Goal: Transaction & Acquisition: Purchase product/service

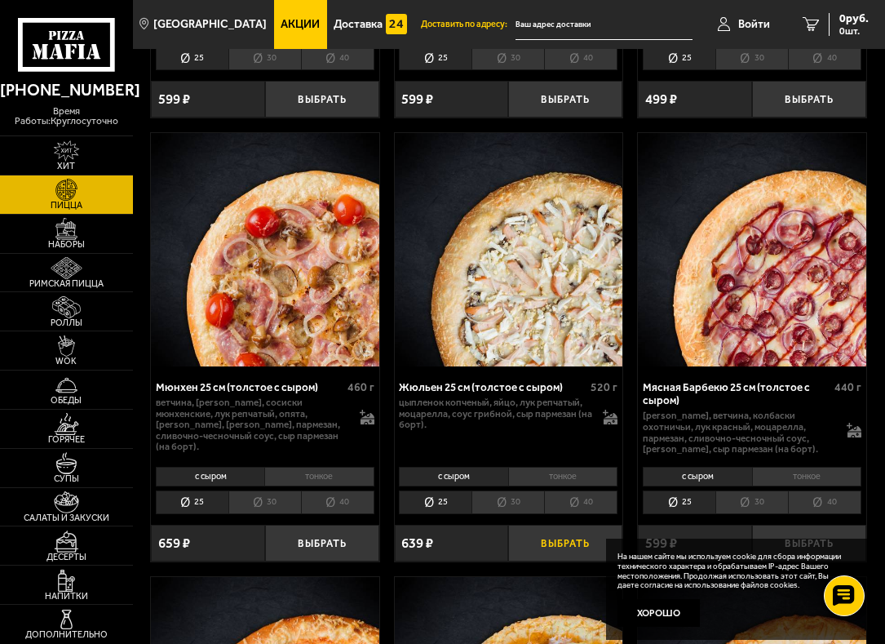
scroll to position [3955, 0]
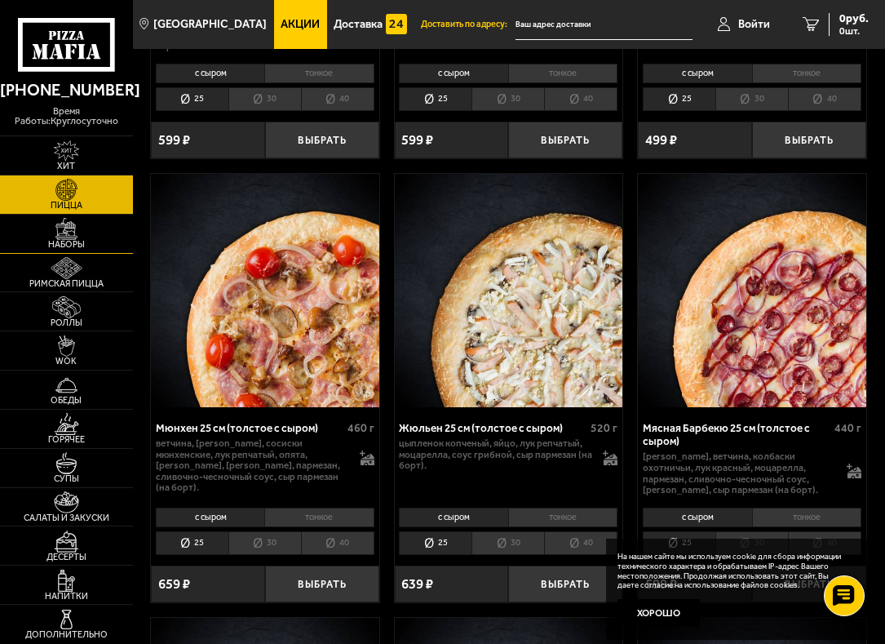
click at [63, 251] on link "Наборы" at bounding box center [66, 234] width 133 height 38
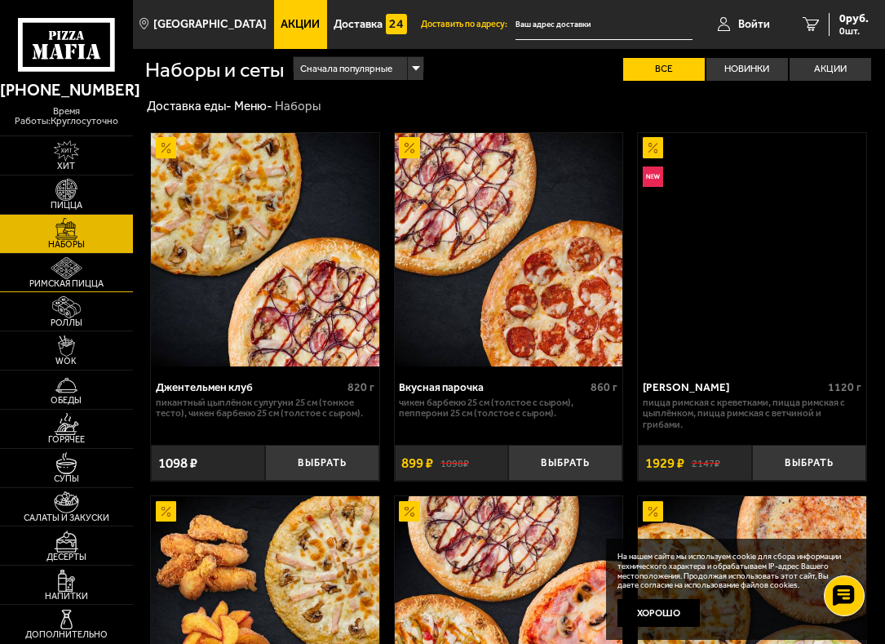
click at [67, 262] on img at bounding box center [66, 268] width 35 height 22
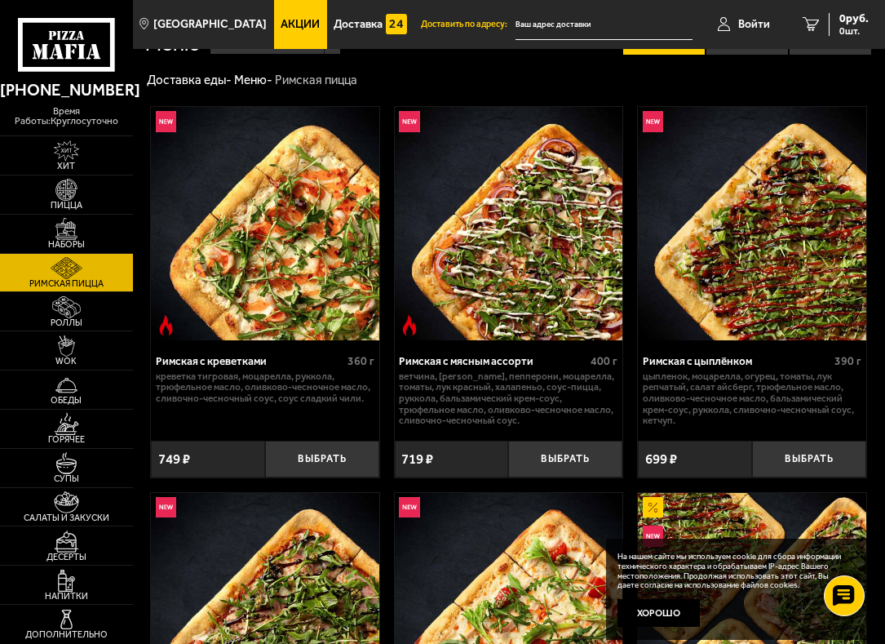
scroll to position [27, 0]
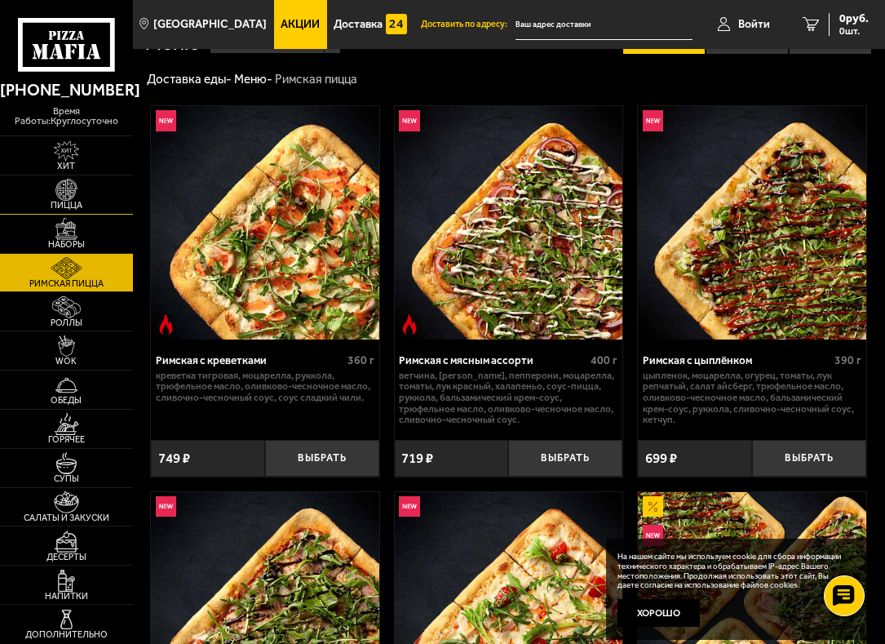
click at [55, 194] on img at bounding box center [66, 190] width 35 height 22
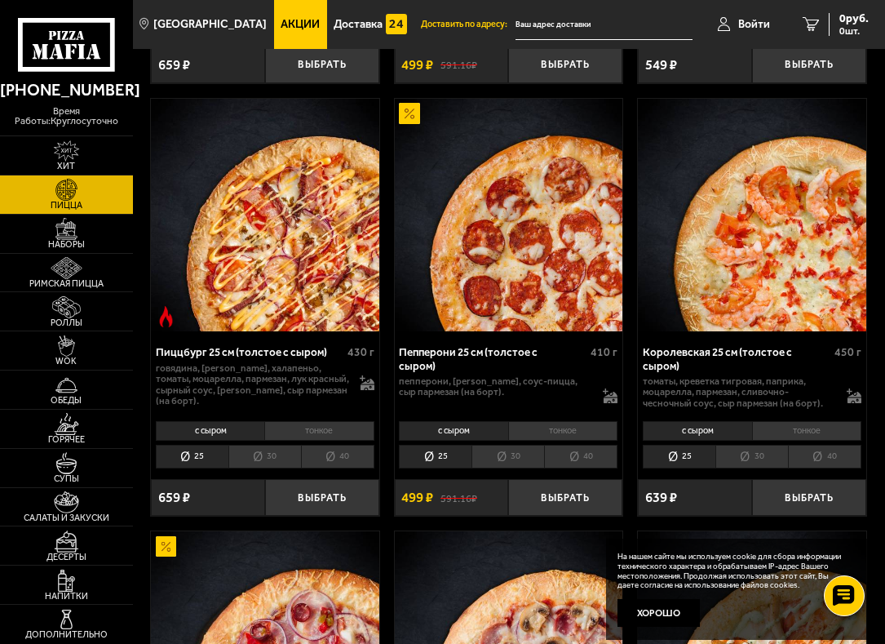
scroll to position [2726, 0]
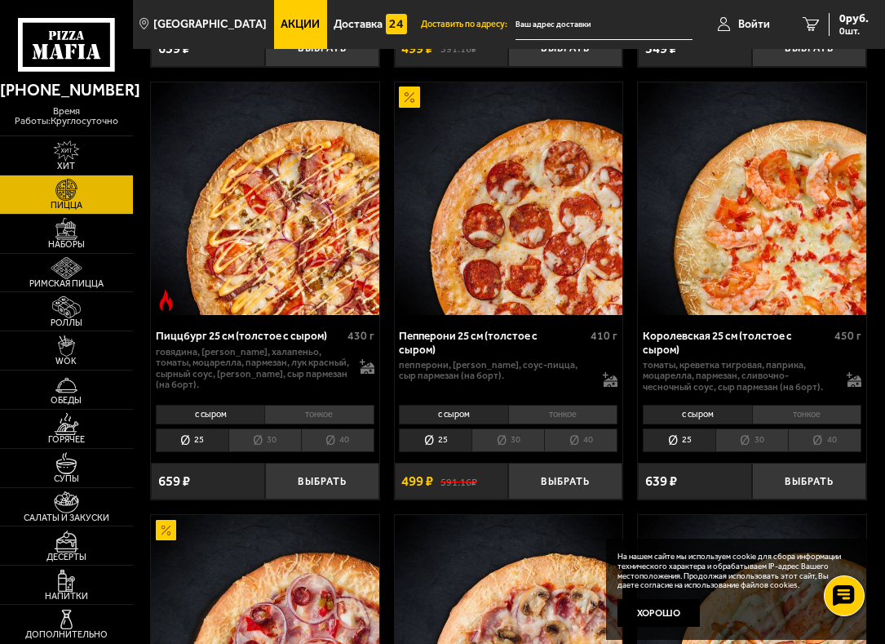
click at [542, 405] on li "тонкое" at bounding box center [562, 415] width 109 height 20
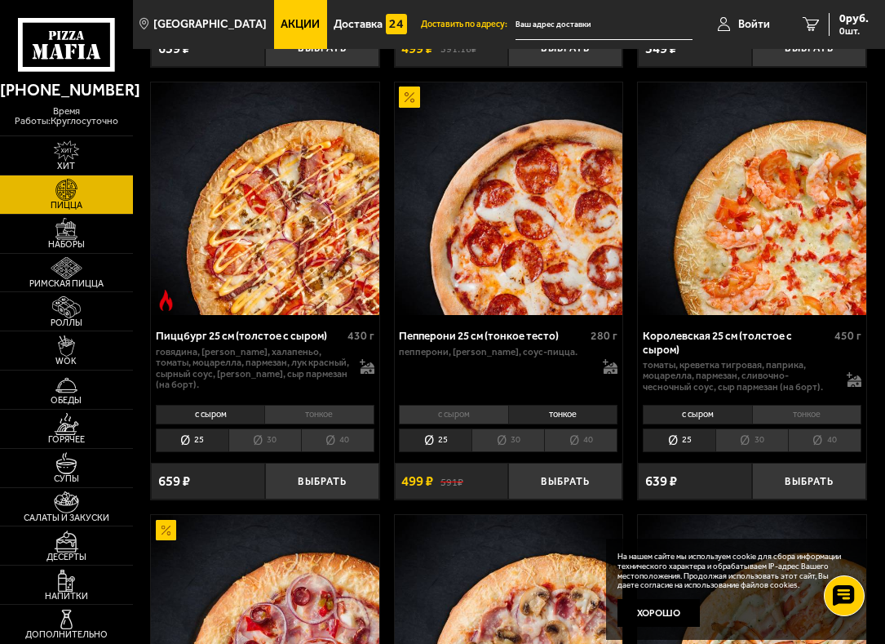
click at [449, 405] on li "с сыром" at bounding box center [453, 415] width 109 height 20
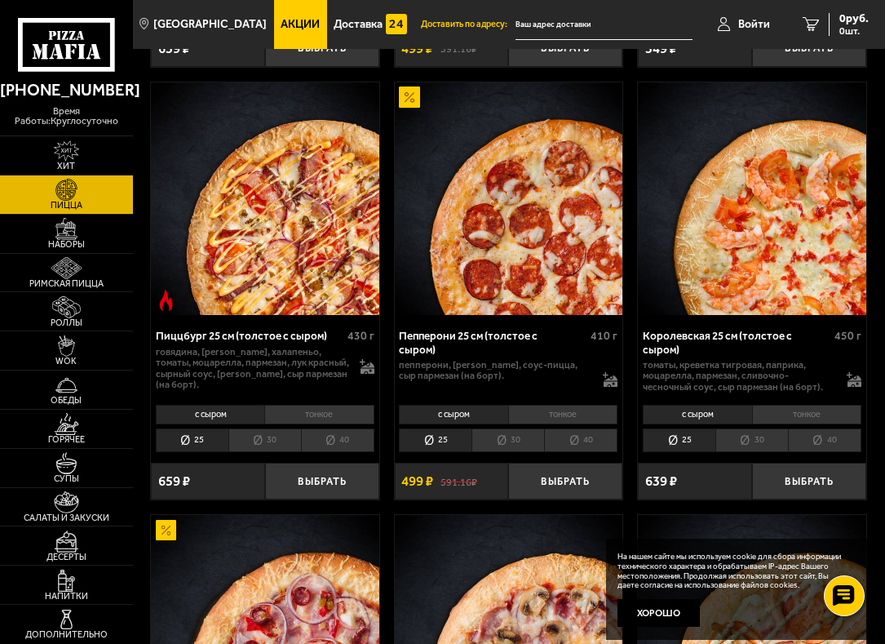
click at [554, 405] on li "тонкое" at bounding box center [562, 415] width 109 height 20
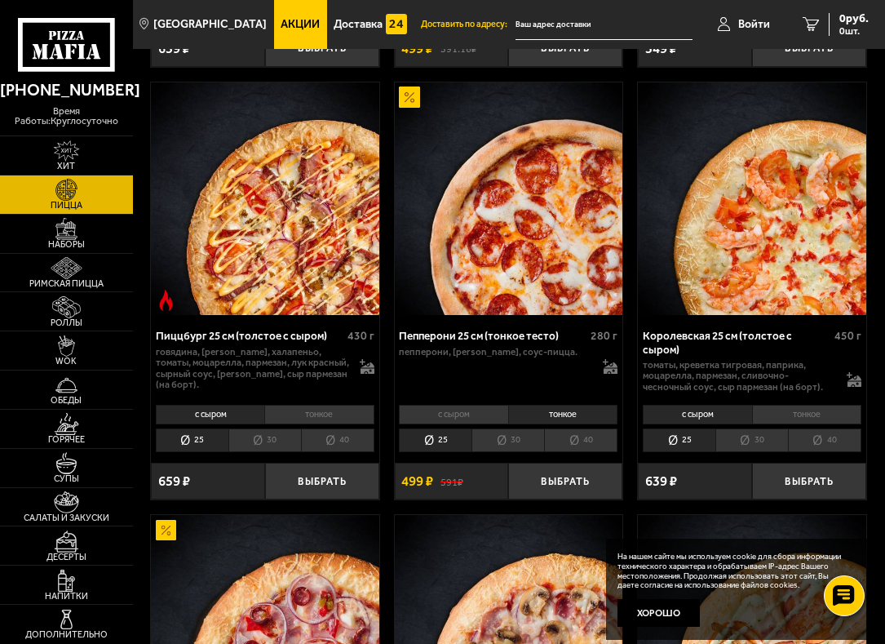
click at [461, 405] on li "с сыром" at bounding box center [453, 415] width 109 height 20
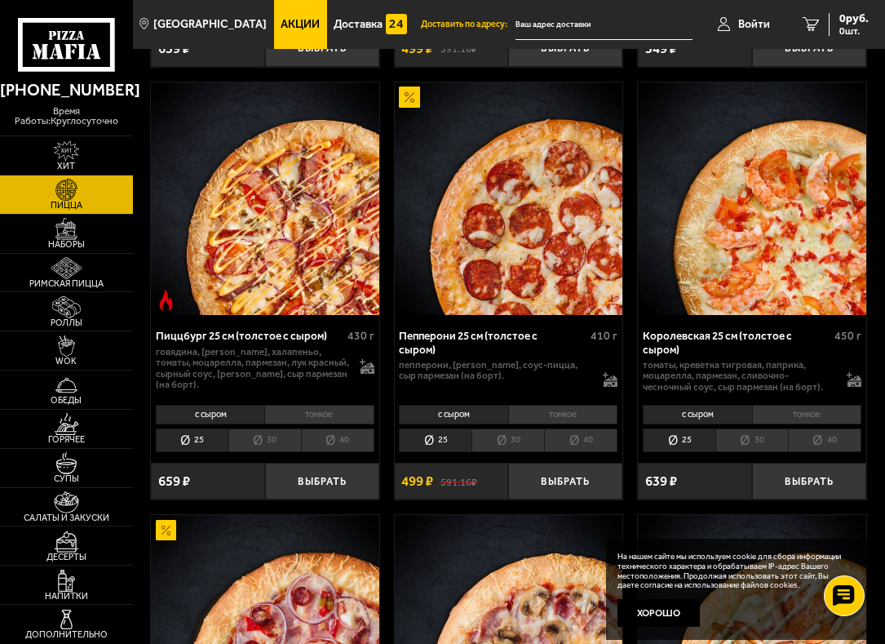
click at [543, 405] on li "тонкое" at bounding box center [562, 415] width 109 height 20
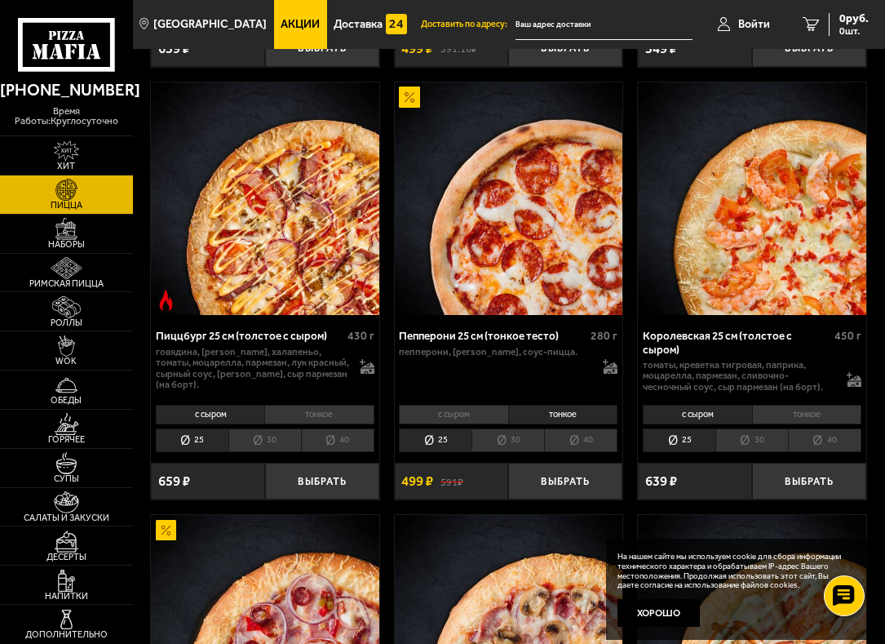
click at [490, 428] on li "30" at bounding box center [508, 440] width 73 height 24
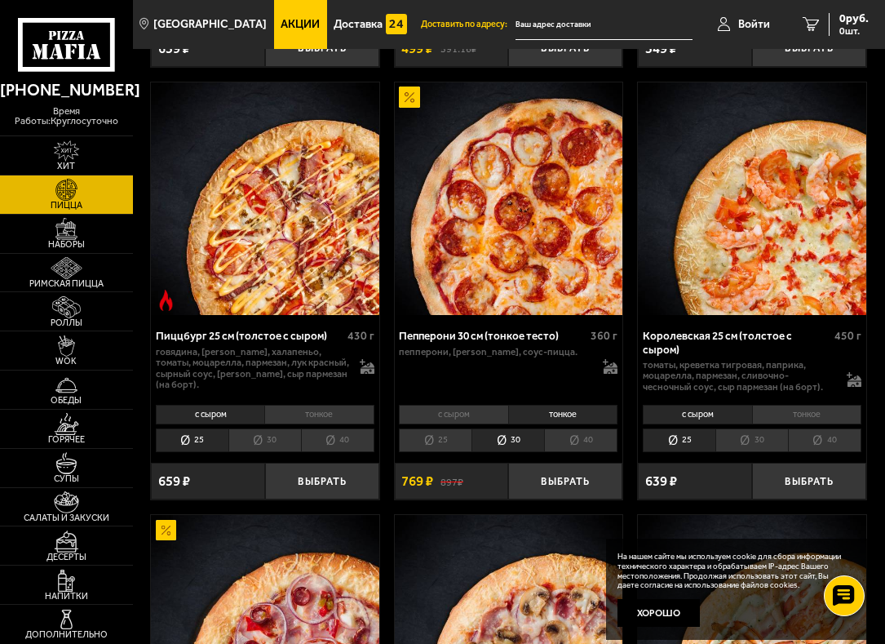
click at [544, 428] on li "30" at bounding box center [508, 440] width 73 height 24
click at [558, 428] on li "40" at bounding box center [580, 440] width 73 height 24
click at [510, 428] on li "30" at bounding box center [508, 440] width 73 height 24
click at [428, 428] on li "25" at bounding box center [435, 440] width 73 height 24
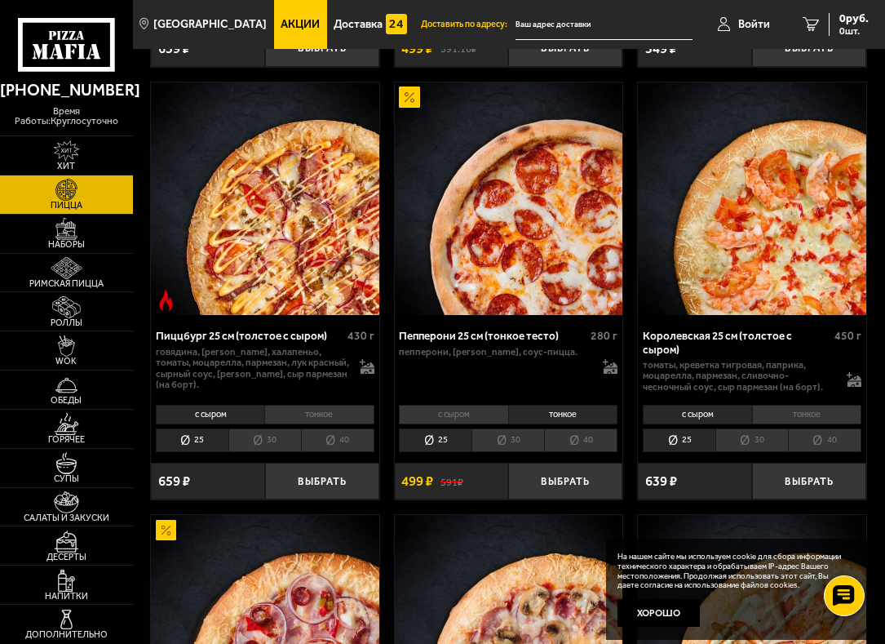
click at [513, 428] on li "30" at bounding box center [508, 440] width 73 height 24
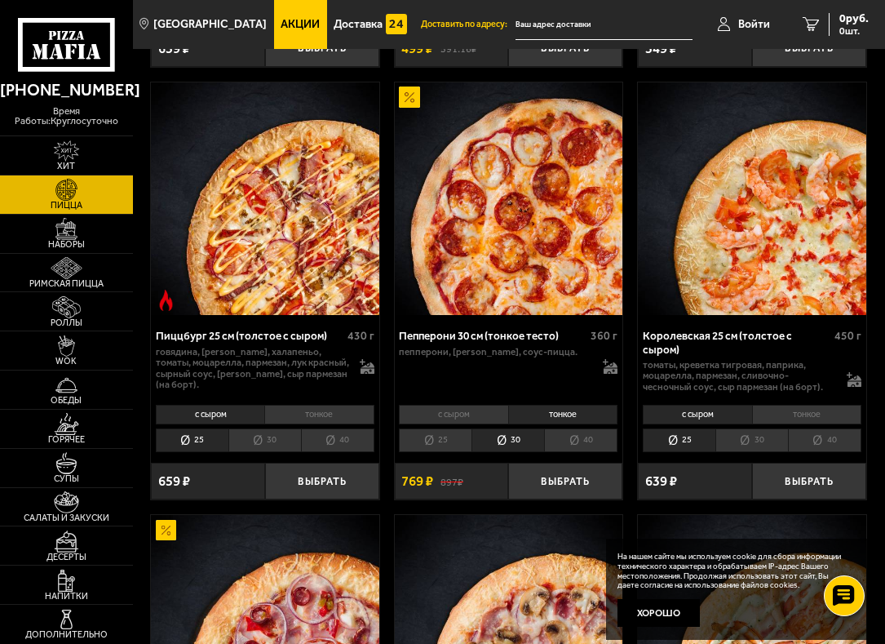
click at [554, 428] on li "40" at bounding box center [580, 440] width 73 height 24
click at [422, 428] on li "25" at bounding box center [435, 440] width 73 height 24
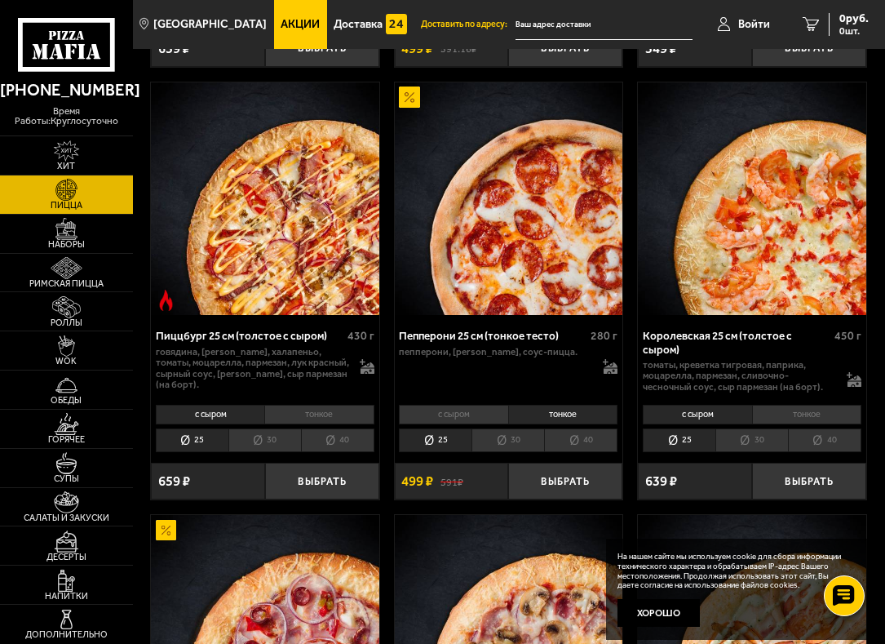
click at [573, 428] on li "40" at bounding box center [580, 440] width 73 height 24
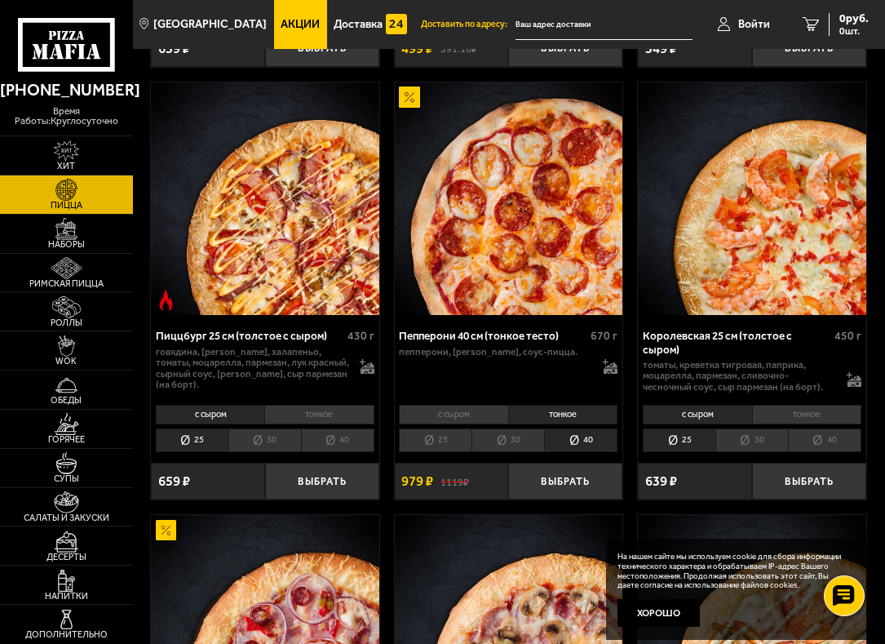
click at [524, 428] on li "30" at bounding box center [508, 440] width 73 height 24
click at [413, 428] on li "25" at bounding box center [435, 440] width 73 height 24
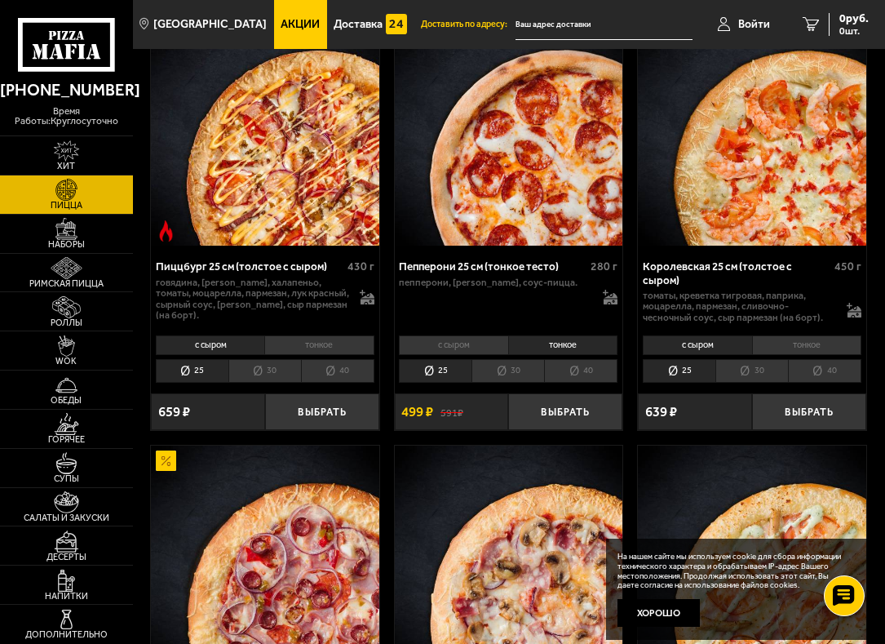
scroll to position [2822, 0]
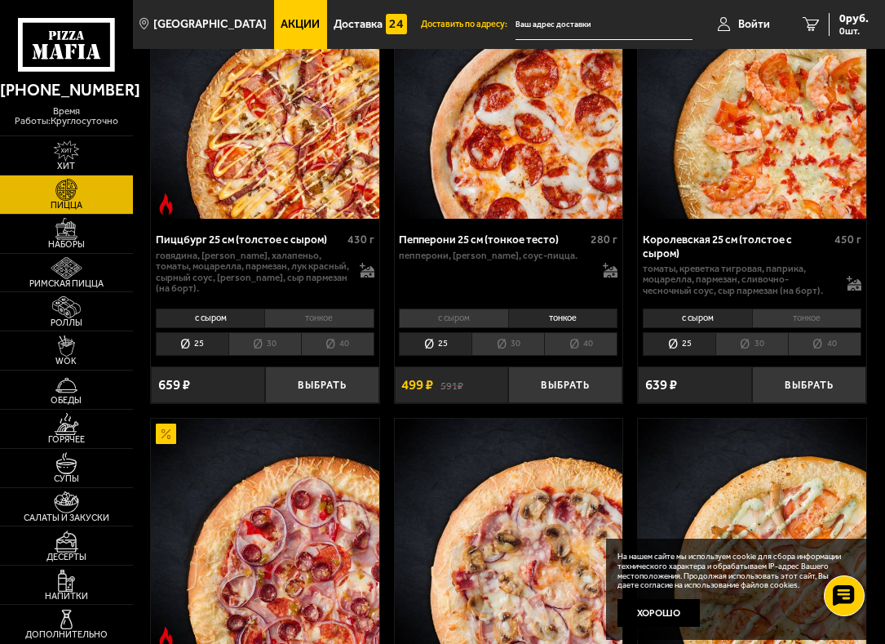
click at [564, 332] on li "40" at bounding box center [580, 344] width 73 height 24
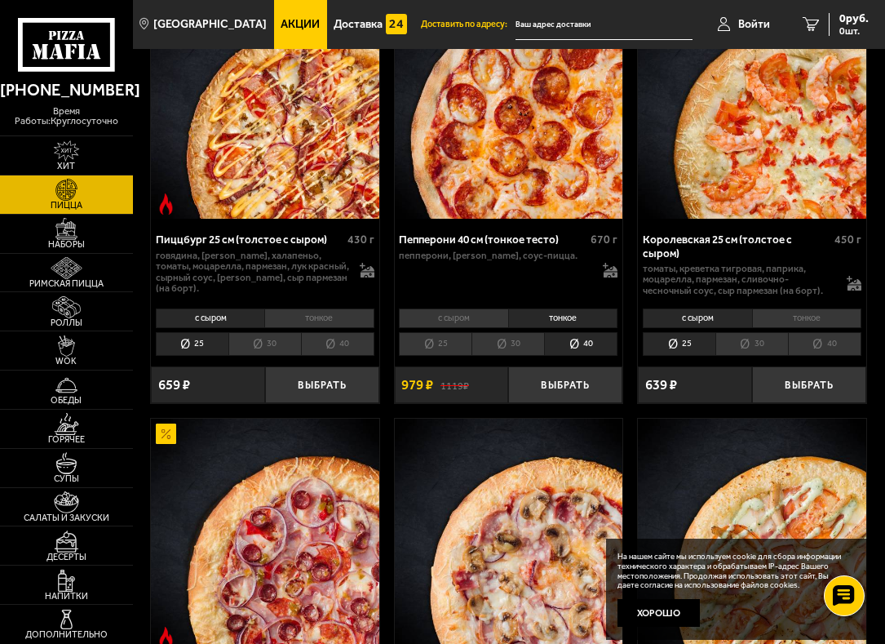
click at [415, 332] on li "25" at bounding box center [435, 344] width 73 height 24
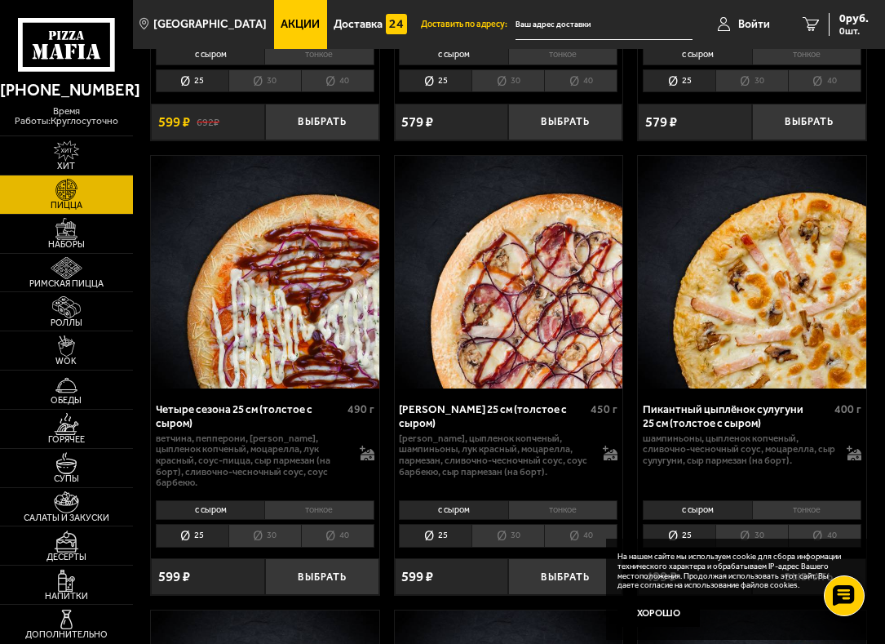
scroll to position [3517, 0]
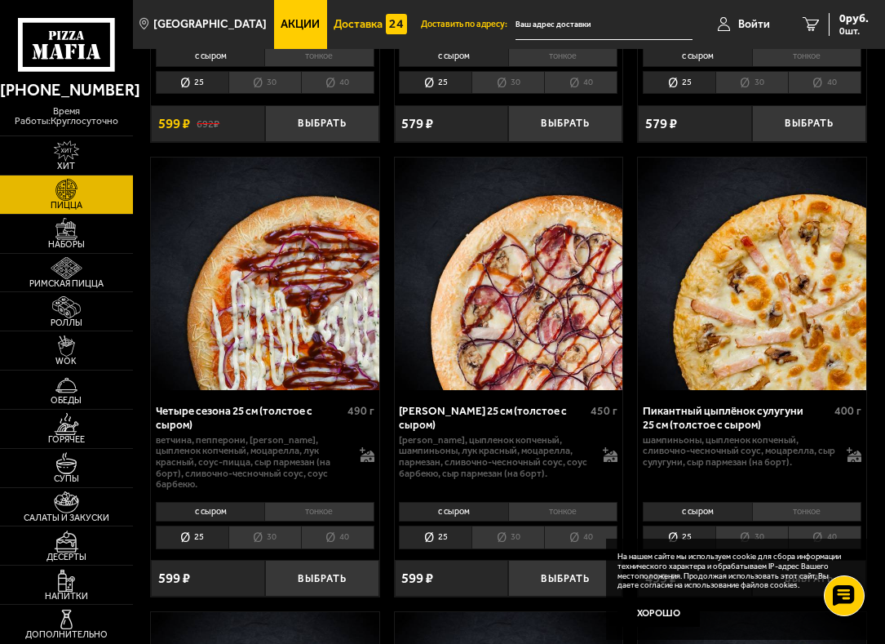
click at [334, 19] on span "Доставка" at bounding box center [358, 24] width 49 height 11
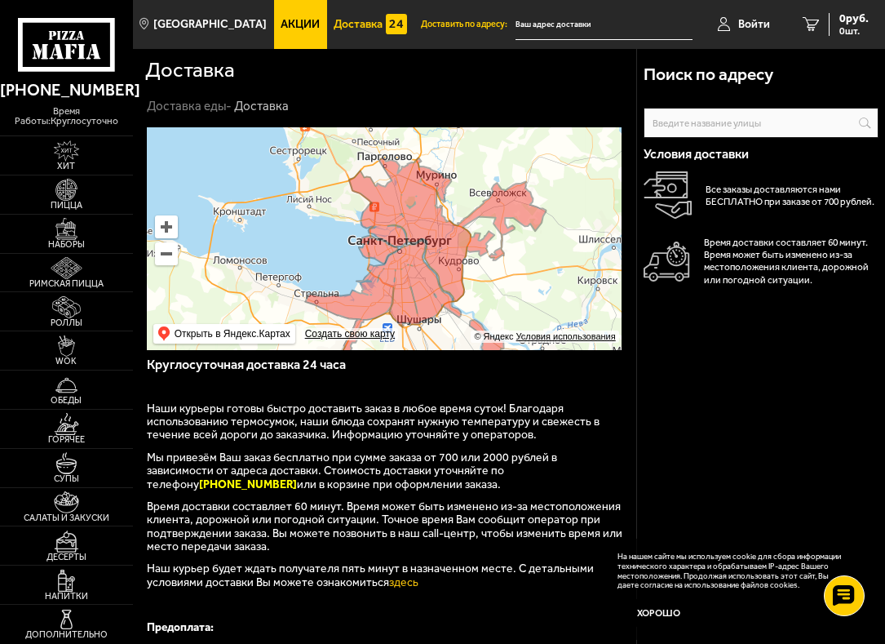
drag, startPoint x: 416, startPoint y: 171, endPoint x: 410, endPoint y: 263, distance: 91.6
click at [409, 264] on ymaps at bounding box center [384, 238] width 475 height 223
